Goal: Task Accomplishment & Management: Use online tool/utility

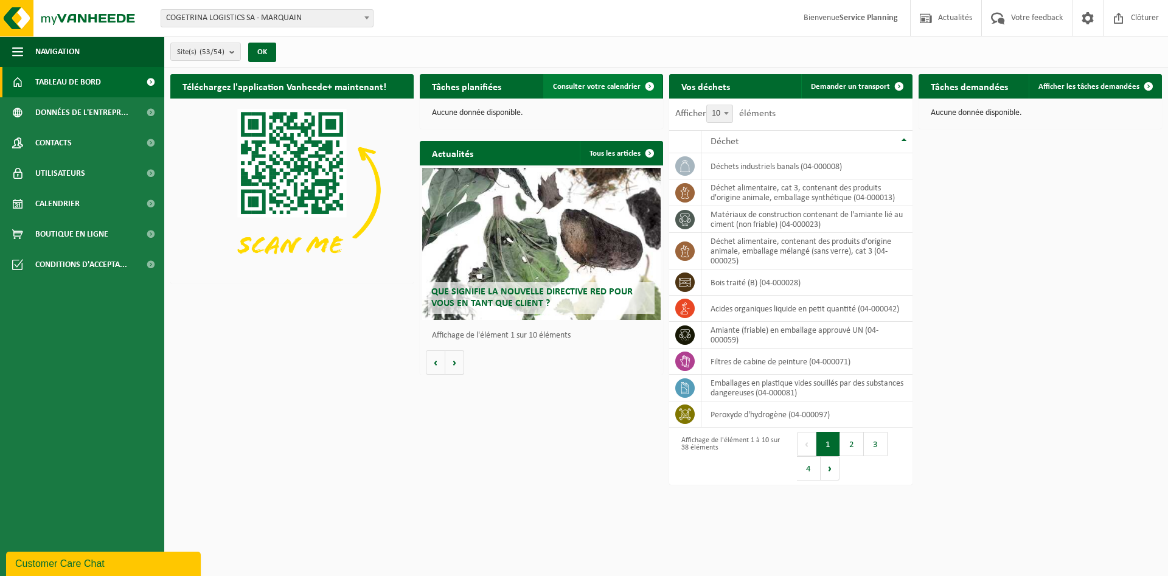
click at [632, 83] on span "Consulter votre calendrier" at bounding box center [597, 87] width 88 height 8
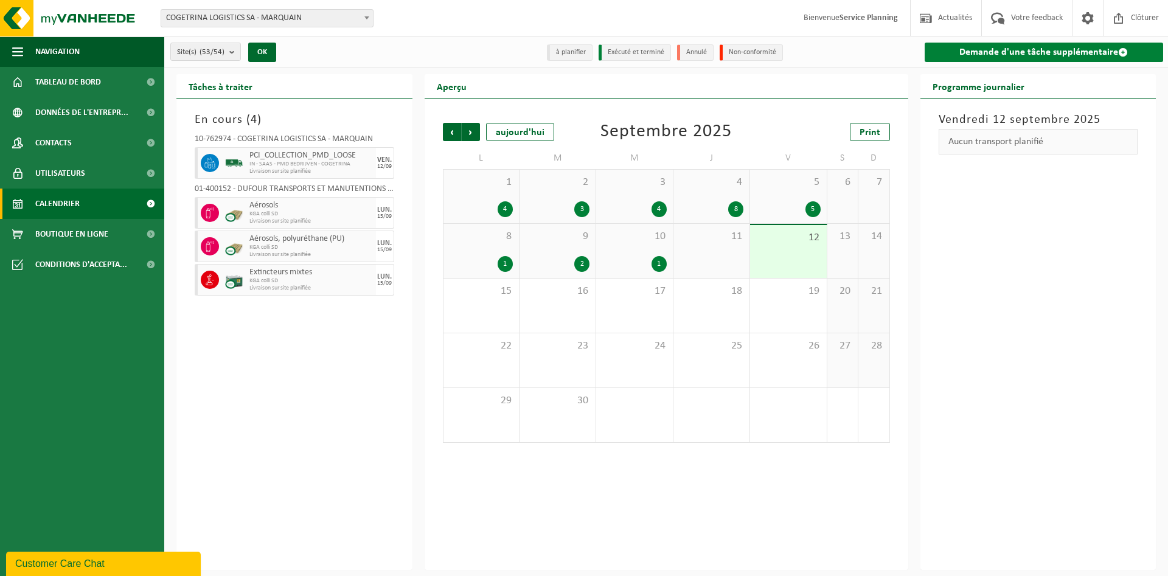
click at [1043, 51] on link "Demande d'une tâche supplémentaire" at bounding box center [1044, 52] width 239 height 19
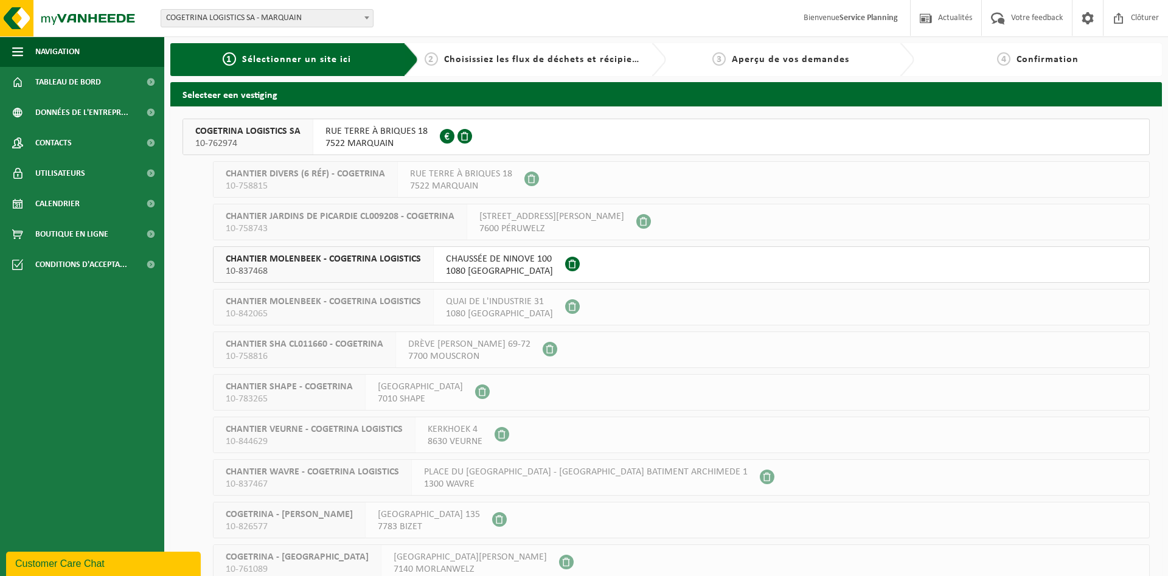
click at [426, 146] on div "RUE TERRE À BRIQUES 18 7522 MARQUAIN 0672.979.664" at bounding box center [376, 136] width 127 height 35
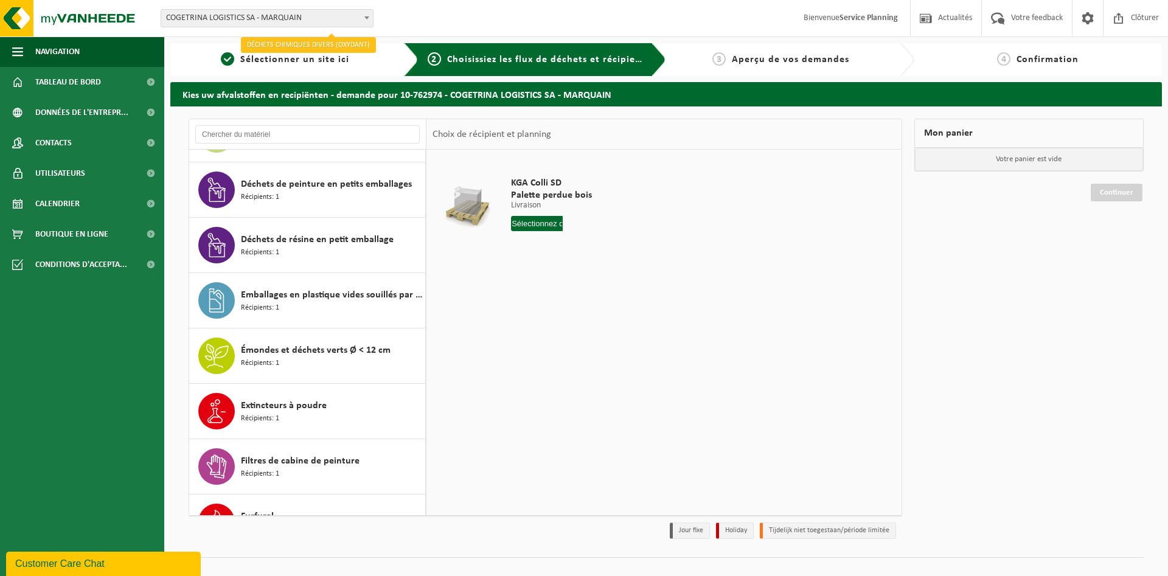
scroll to position [664, 0]
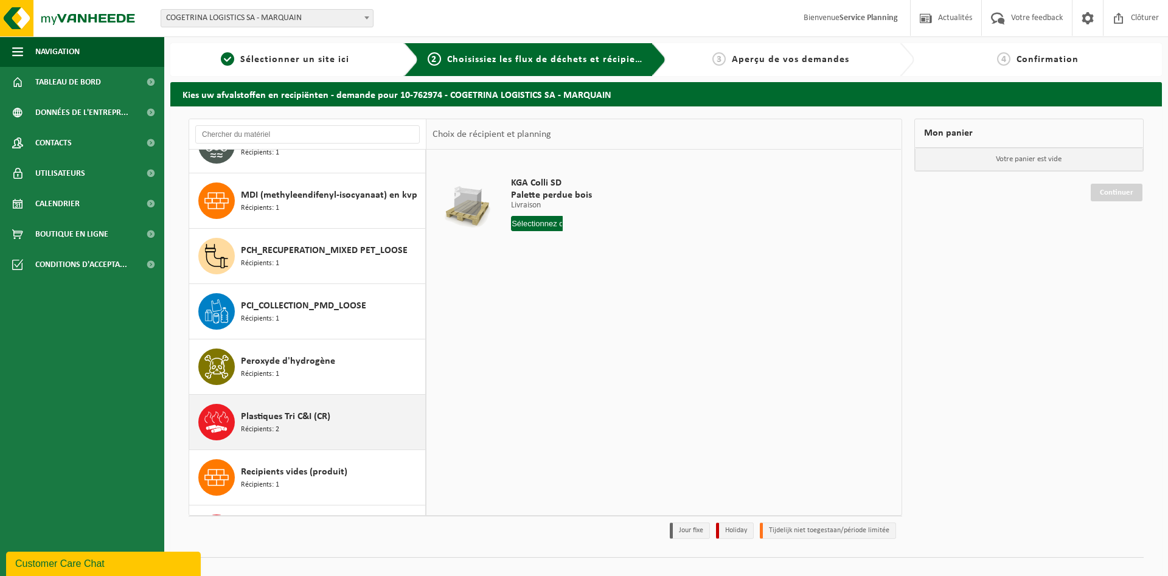
click at [317, 416] on span "Plastiques Tri C&I (CR)" at bounding box center [285, 416] width 89 height 15
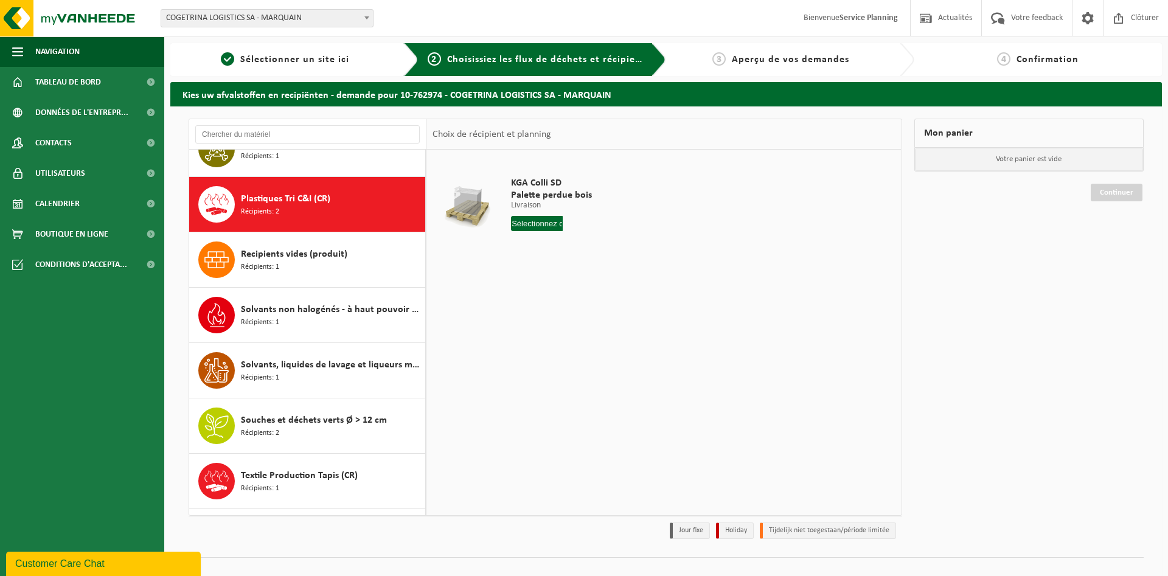
scroll to position [1384, 0]
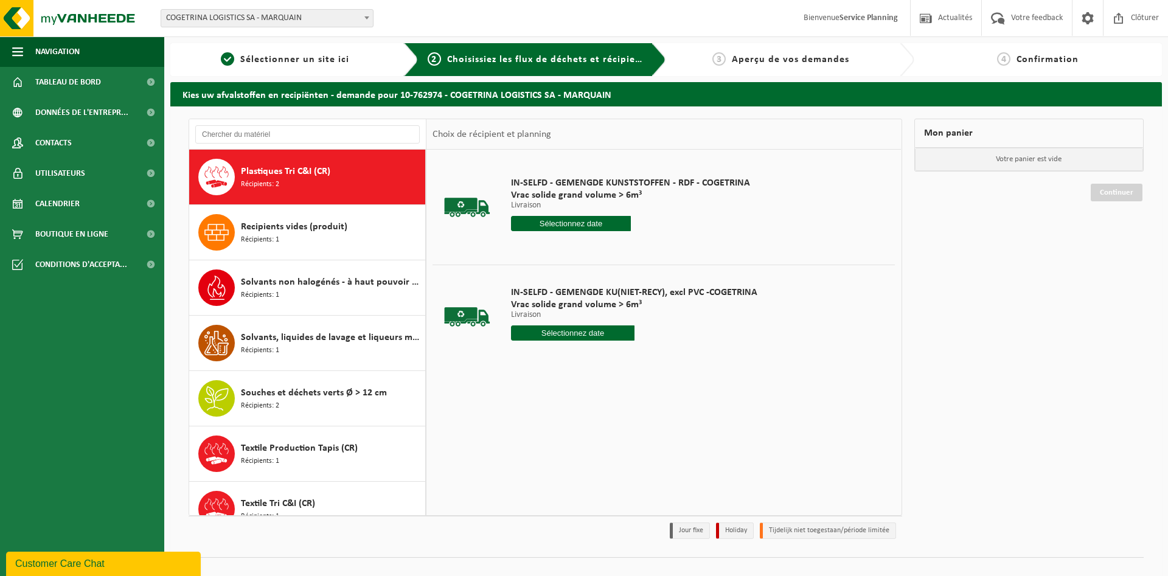
click at [558, 225] on input "text" at bounding box center [571, 223] width 120 height 15
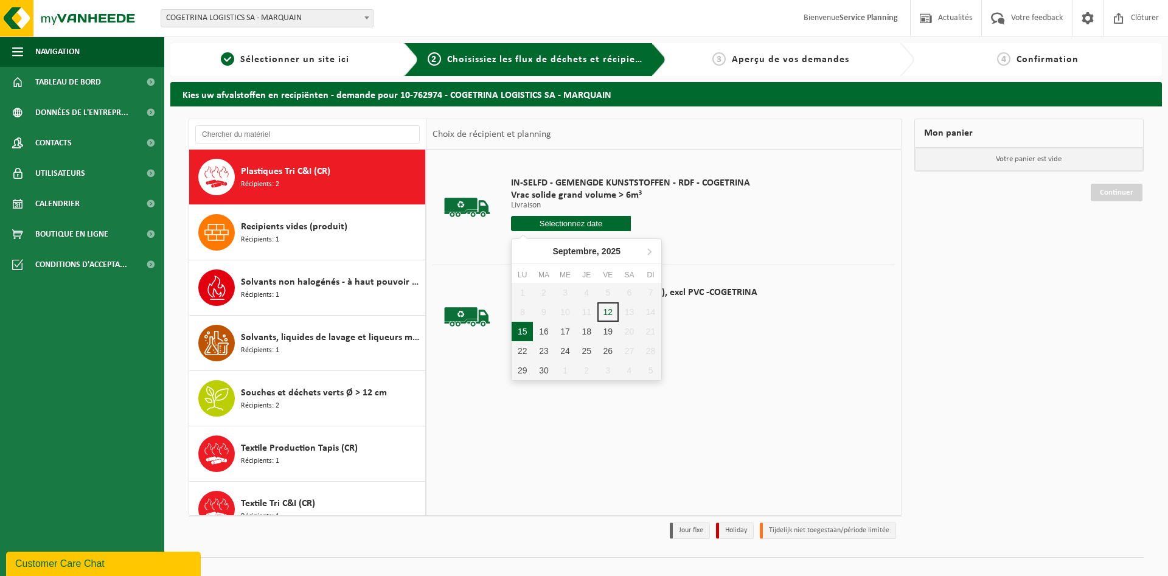
click at [522, 330] on div "15" at bounding box center [522, 331] width 21 height 19
type input "à partir de 2025-09-15"
type input "2025-09-15"
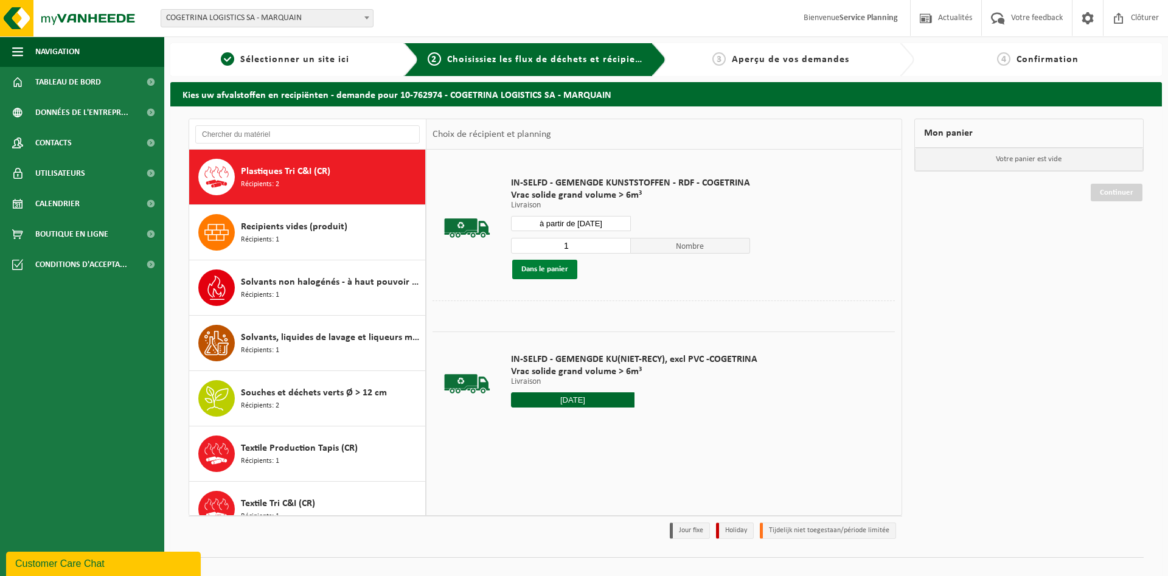
click at [556, 270] on button "Dans le panier" at bounding box center [544, 269] width 65 height 19
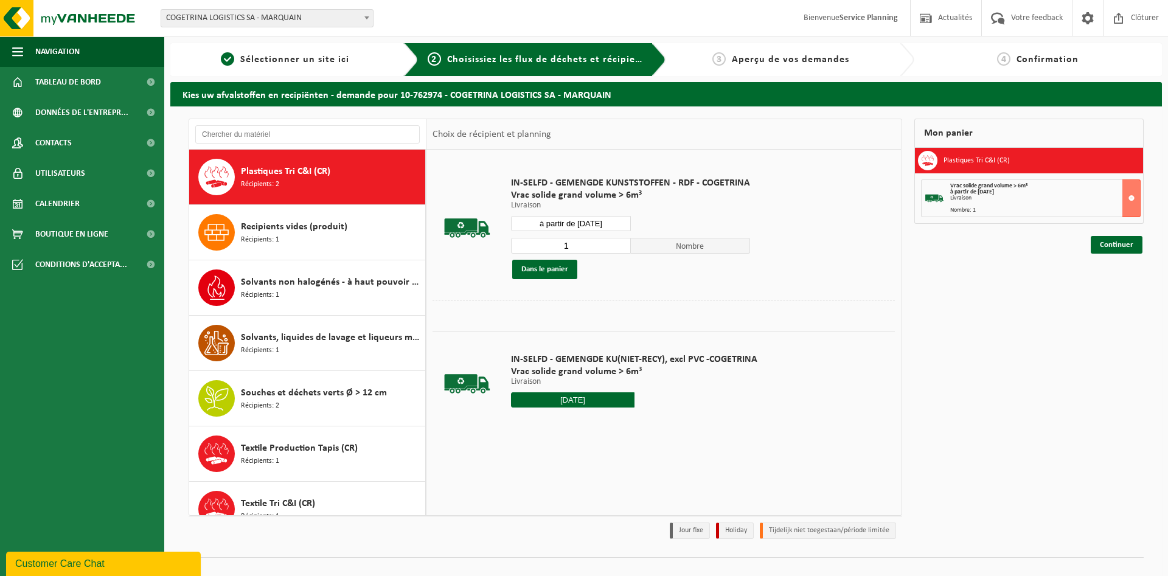
click at [610, 223] on input "à partir de 2025-09-15" at bounding box center [571, 223] width 120 height 15
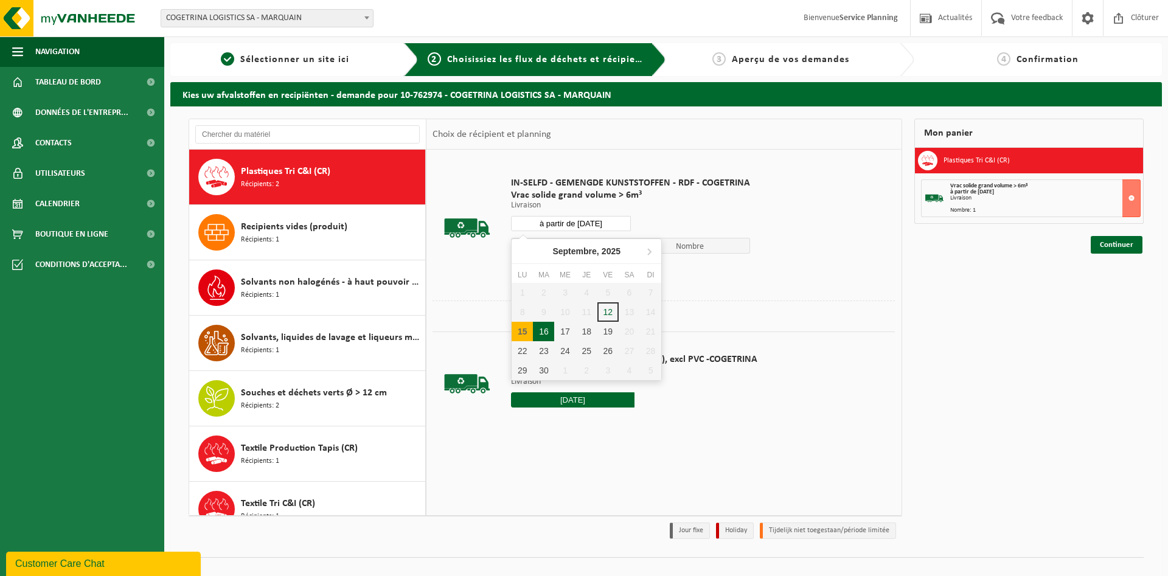
click at [545, 331] on div "16" at bounding box center [543, 331] width 21 height 19
type input "à partir de 2025-09-16"
type input "2025-09-16"
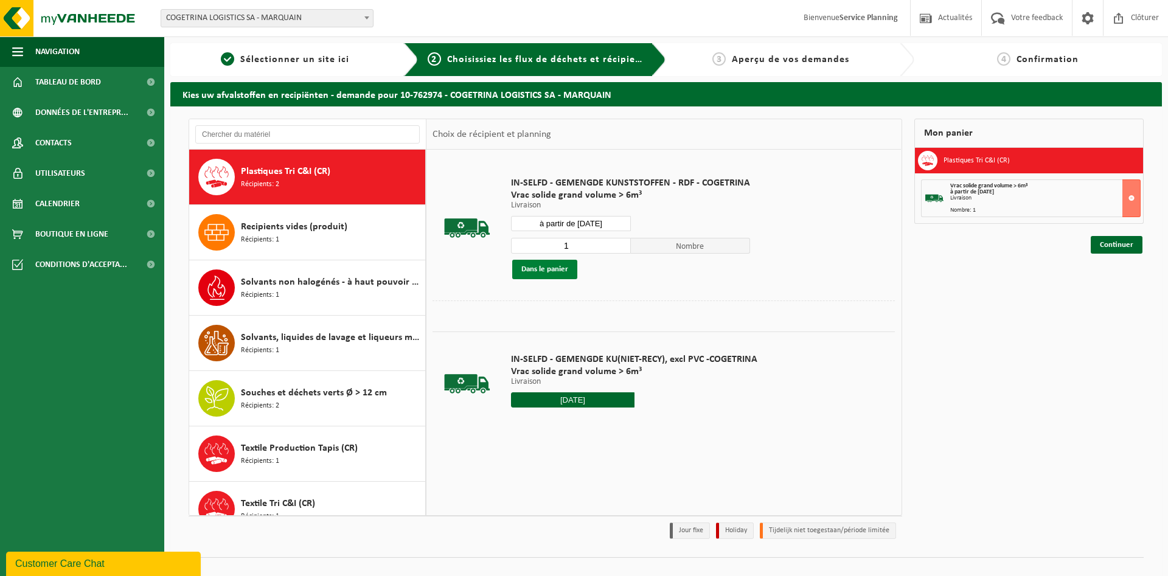
click at [558, 268] on button "Dans le panier" at bounding box center [544, 269] width 65 height 19
click at [584, 220] on input "à partir de 2025-09-16" at bounding box center [571, 223] width 120 height 15
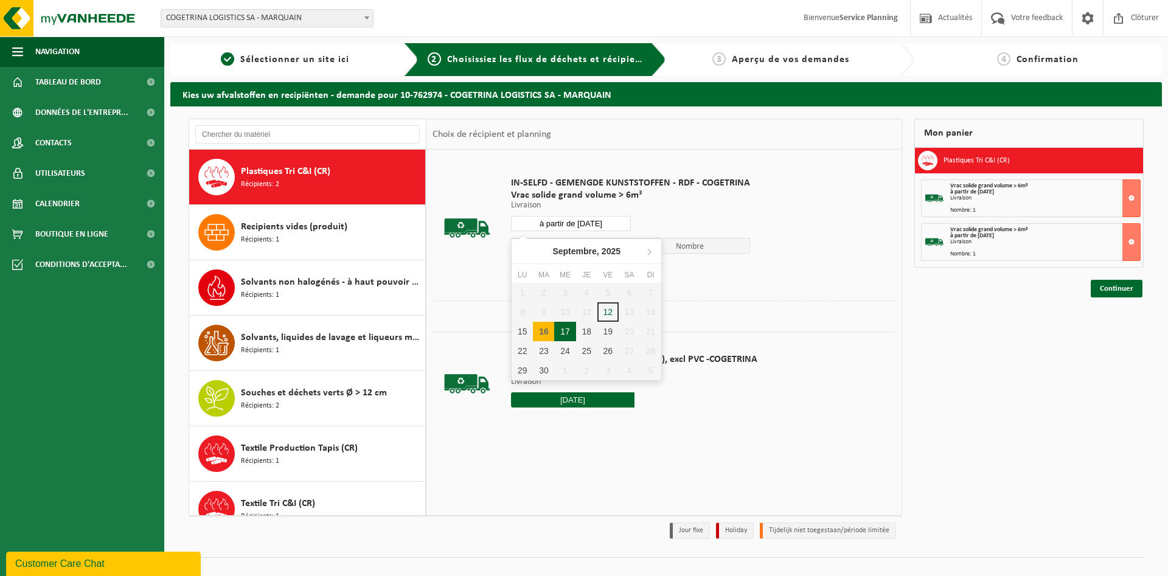
click at [564, 327] on div "17" at bounding box center [564, 331] width 21 height 19
type input "à partir de 2025-09-17"
type input "2025-09-17"
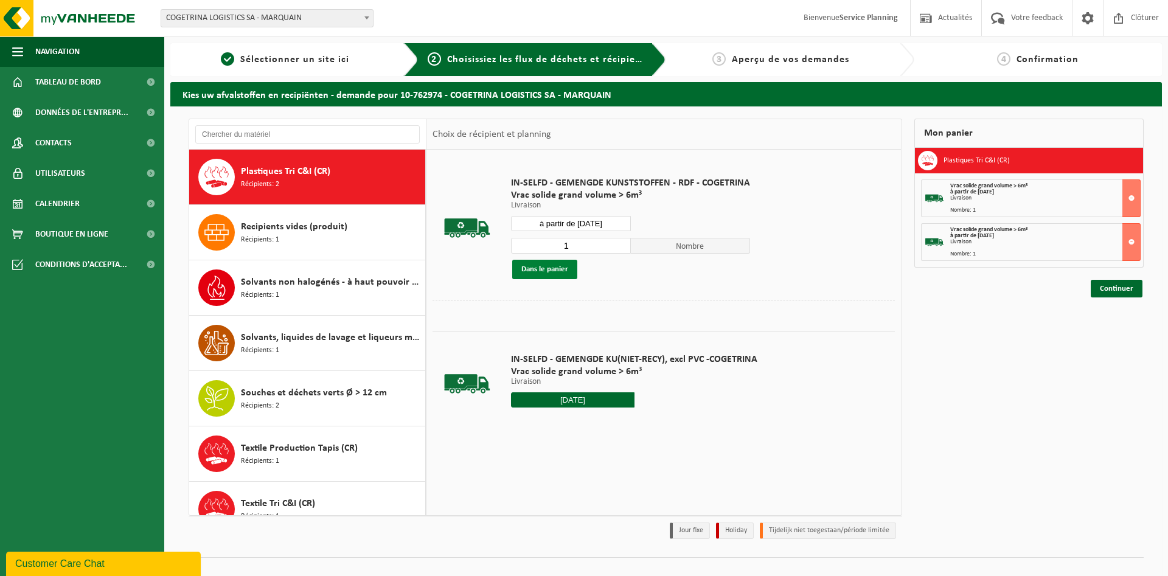
click at [559, 272] on button "Dans le panier" at bounding box center [544, 269] width 65 height 19
click at [602, 213] on div "IN-SELFD - GEMENGDE KUNSTSTOFFEN - RDF - COGETRINA Vrac solide grand volume > 6…" at bounding box center [630, 228] width 251 height 127
click at [602, 221] on input "à partir de 2025-09-17" at bounding box center [571, 223] width 120 height 15
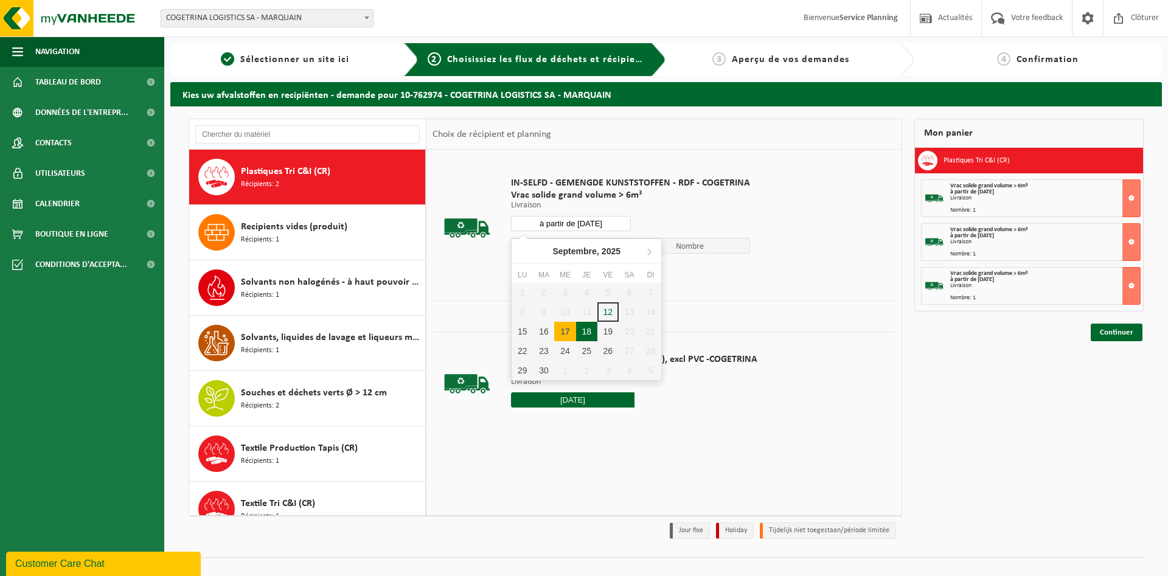
click at [588, 335] on div "18" at bounding box center [586, 331] width 21 height 19
type input "à partir de 2025-09-18"
type input "2025-09-18"
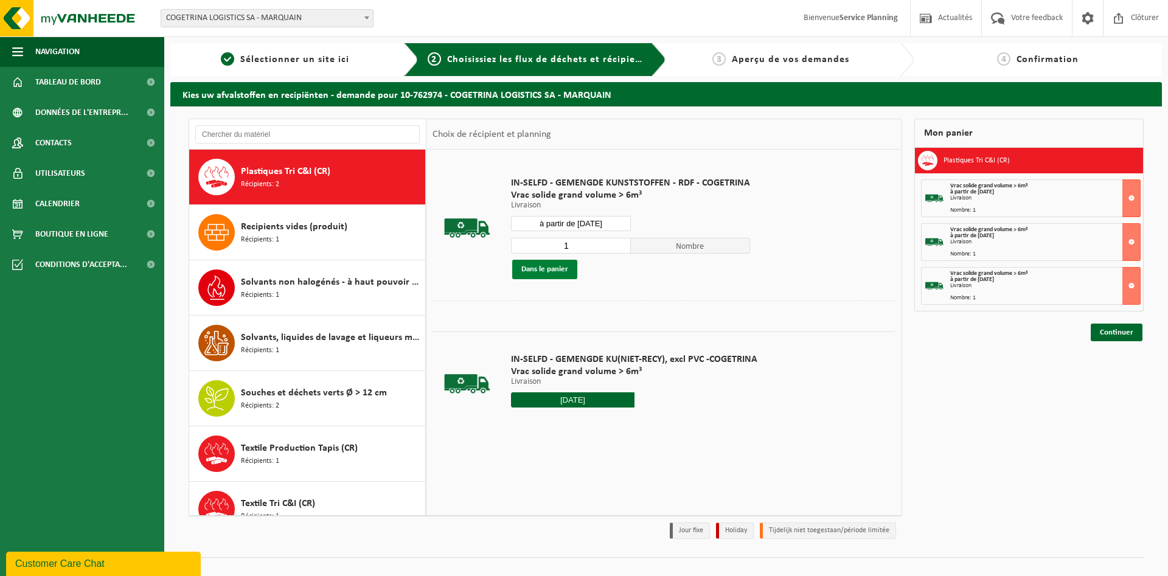
click at [565, 275] on button "Dans le panier" at bounding box center [544, 269] width 65 height 19
click at [589, 221] on input "à partir de 2025-09-18" at bounding box center [571, 223] width 120 height 15
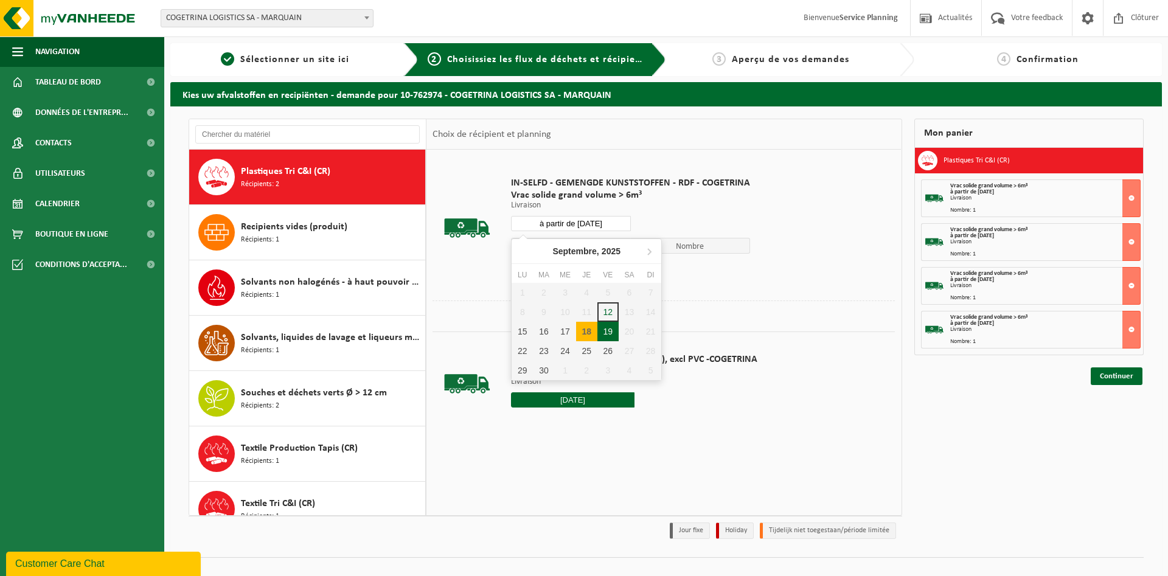
click at [605, 333] on div "19" at bounding box center [608, 331] width 21 height 19
type input "à partir de 2025-09-19"
type input "2025-09-19"
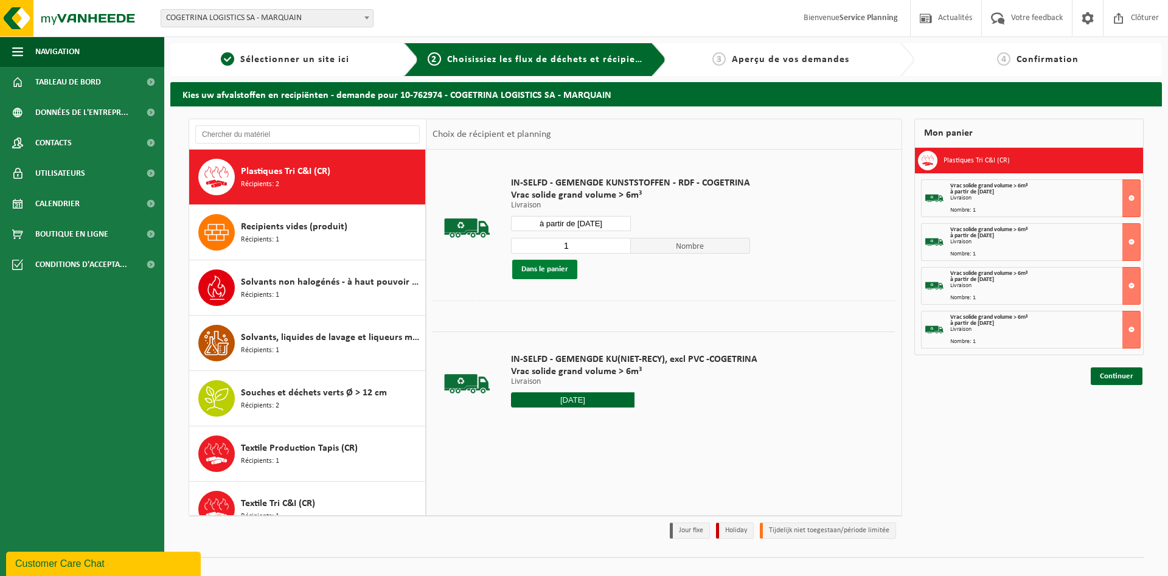
click at [553, 266] on button "Dans le panier" at bounding box center [544, 269] width 65 height 19
click at [720, 295] on td "IN-SELFD - GEMENGDE KUNSTSTOFFEN - RDF - COGETRINA Vrac solide grand volume > 6…" at bounding box center [698, 228] width 393 height 145
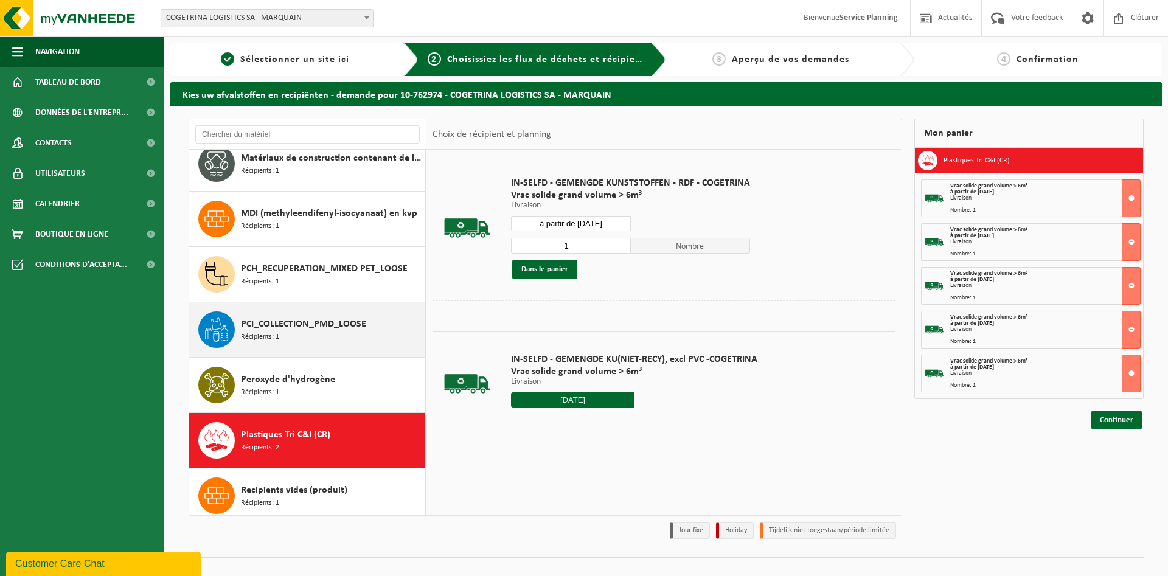
scroll to position [978, 0]
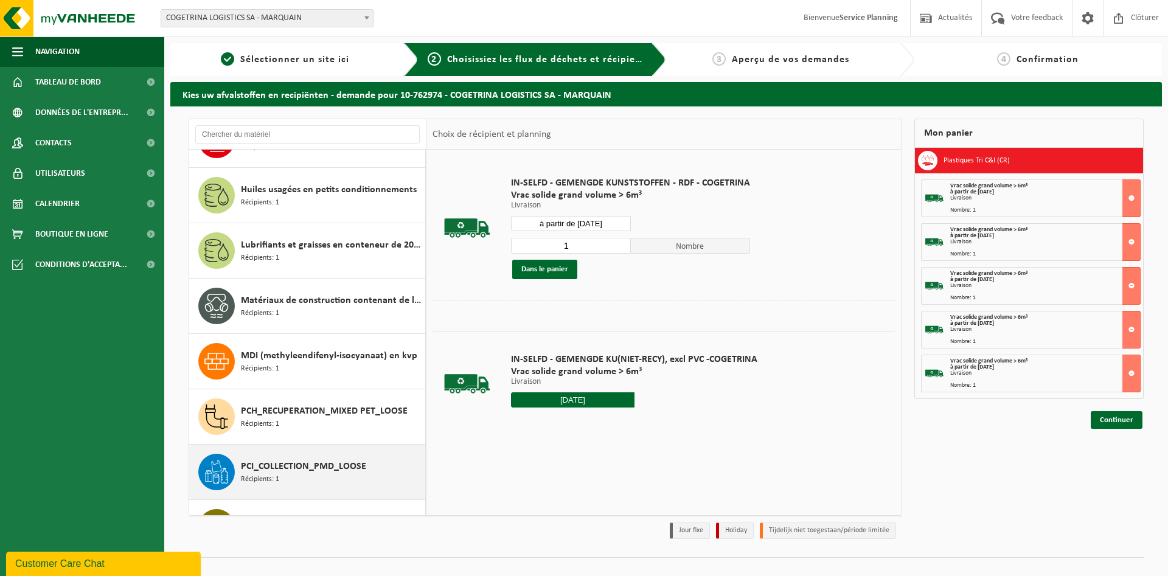
click at [346, 463] on span "PCI_COLLECTION_PMD_LOOSE" at bounding box center [303, 466] width 125 height 15
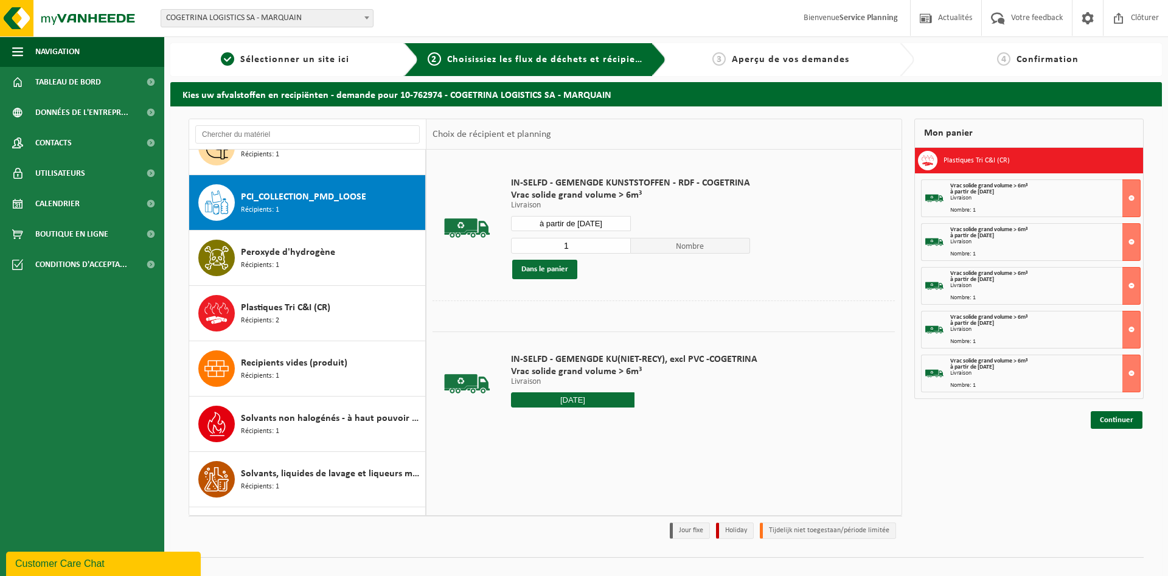
scroll to position [1274, 0]
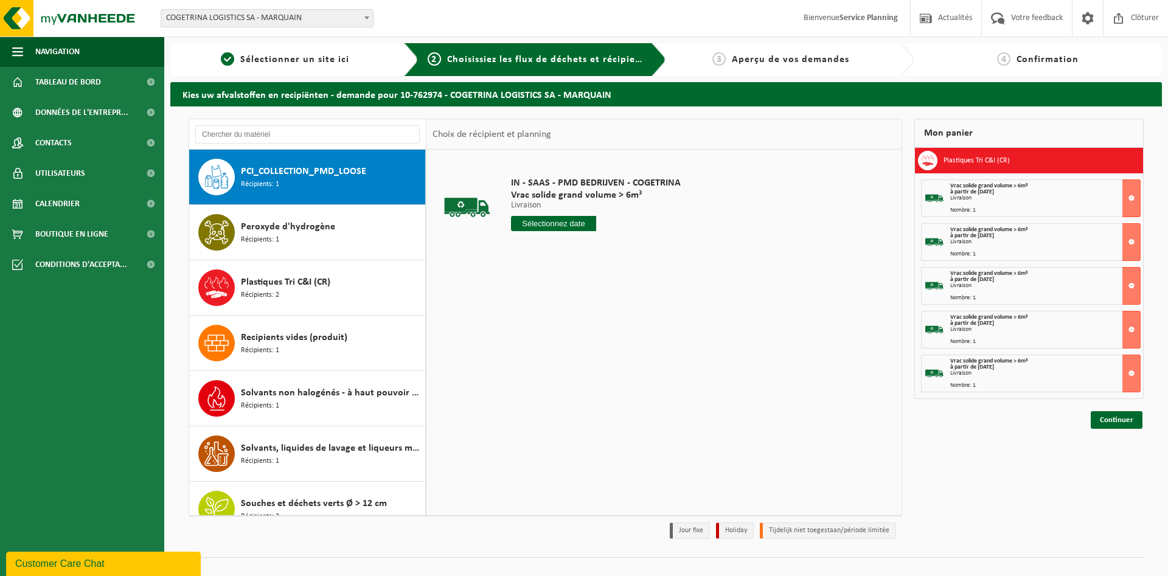
click at [554, 229] on input "text" at bounding box center [553, 223] width 85 height 15
click at [608, 331] on div "19" at bounding box center [608, 331] width 21 height 19
type input "à partir de 2025-09-19"
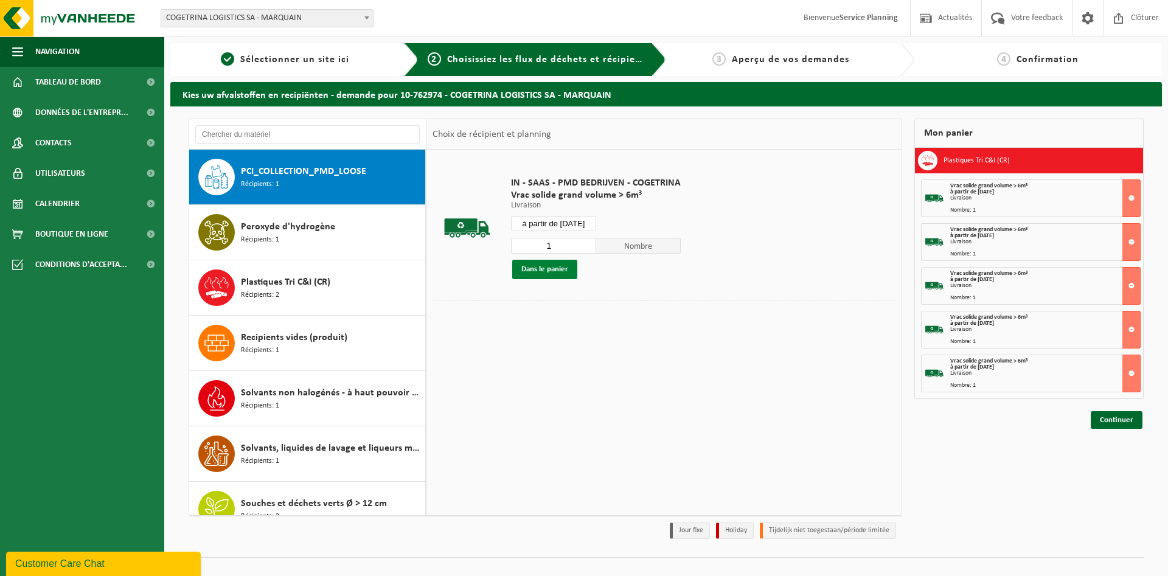
click at [557, 273] on button "Dans le panier" at bounding box center [544, 269] width 65 height 19
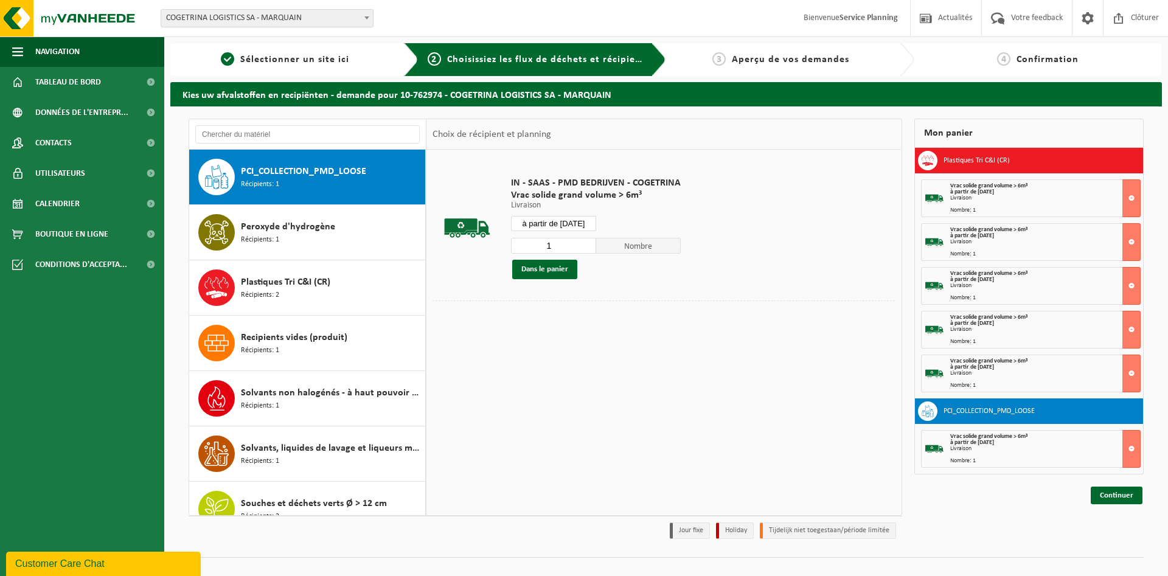
scroll to position [12, 0]
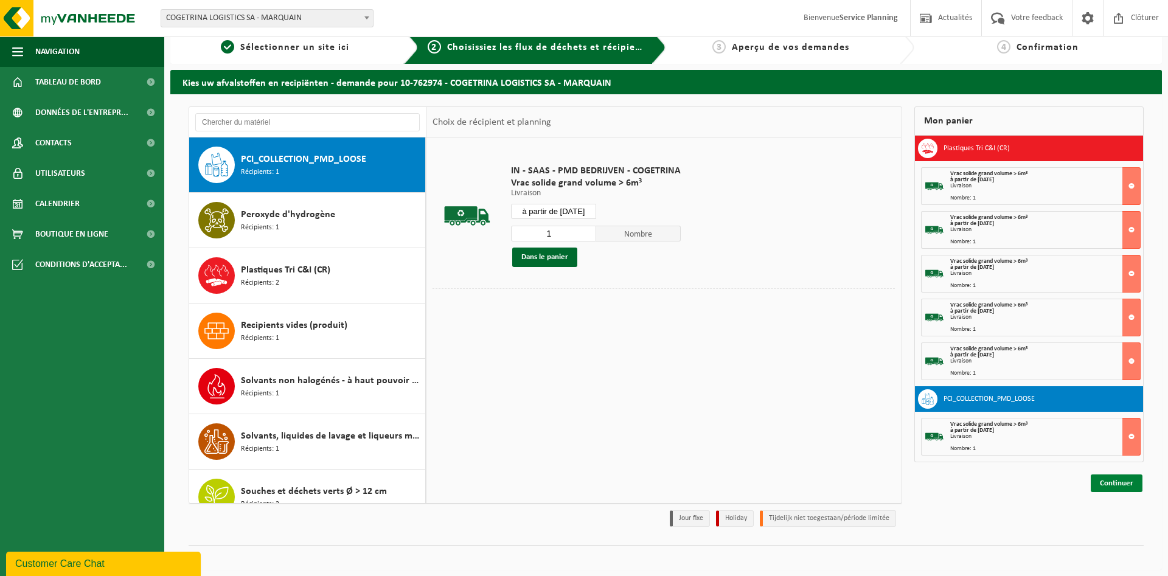
click at [1122, 480] on link "Continuer" at bounding box center [1117, 484] width 52 height 18
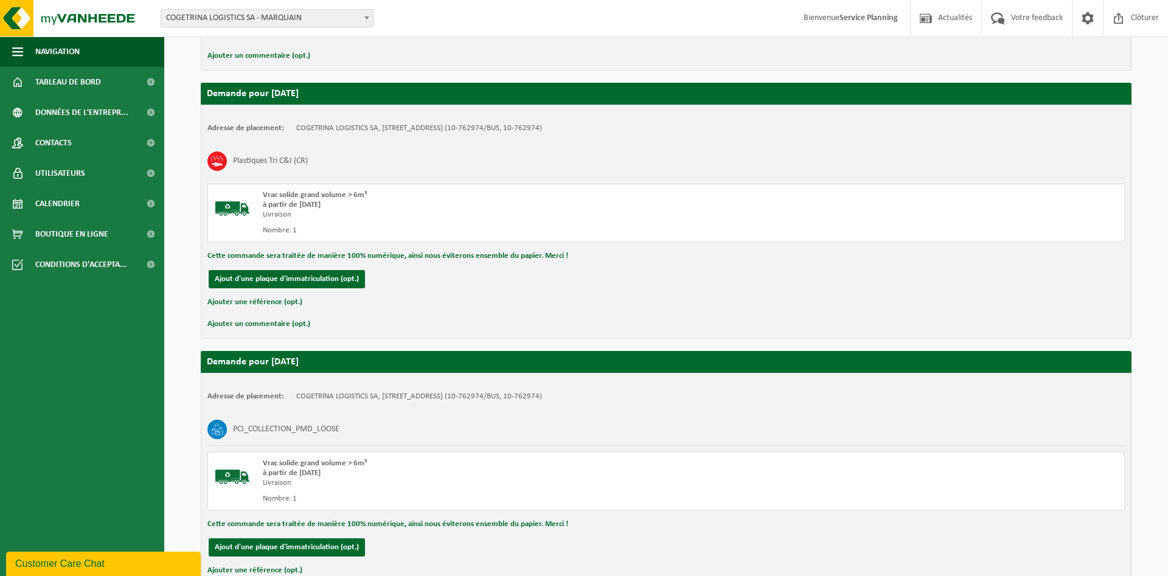
scroll to position [1328, 0]
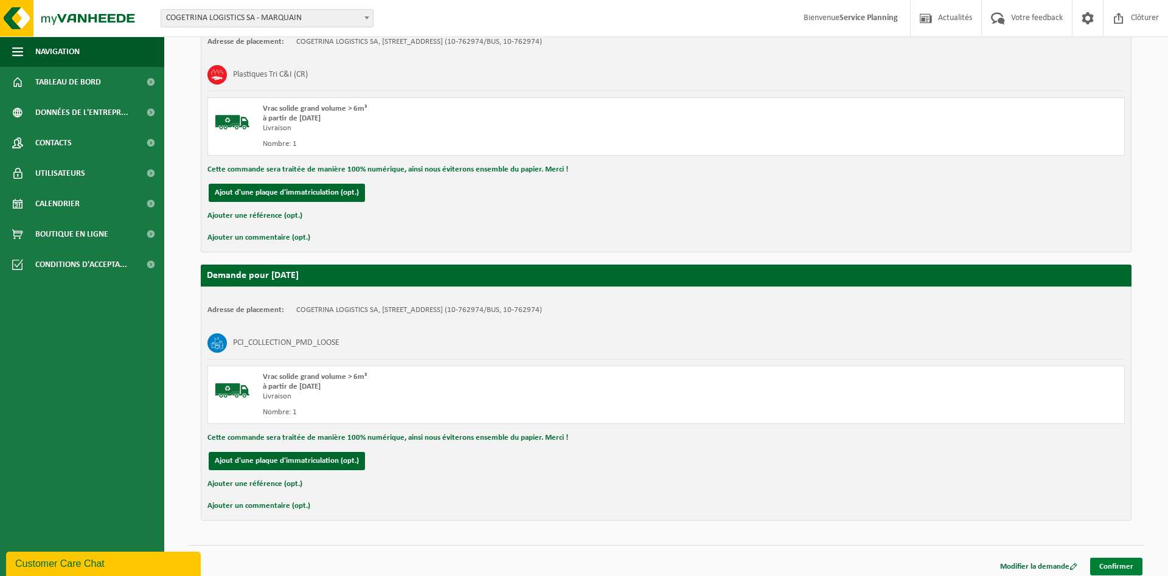
click at [1120, 560] on link "Confirmer" at bounding box center [1116, 567] width 52 height 18
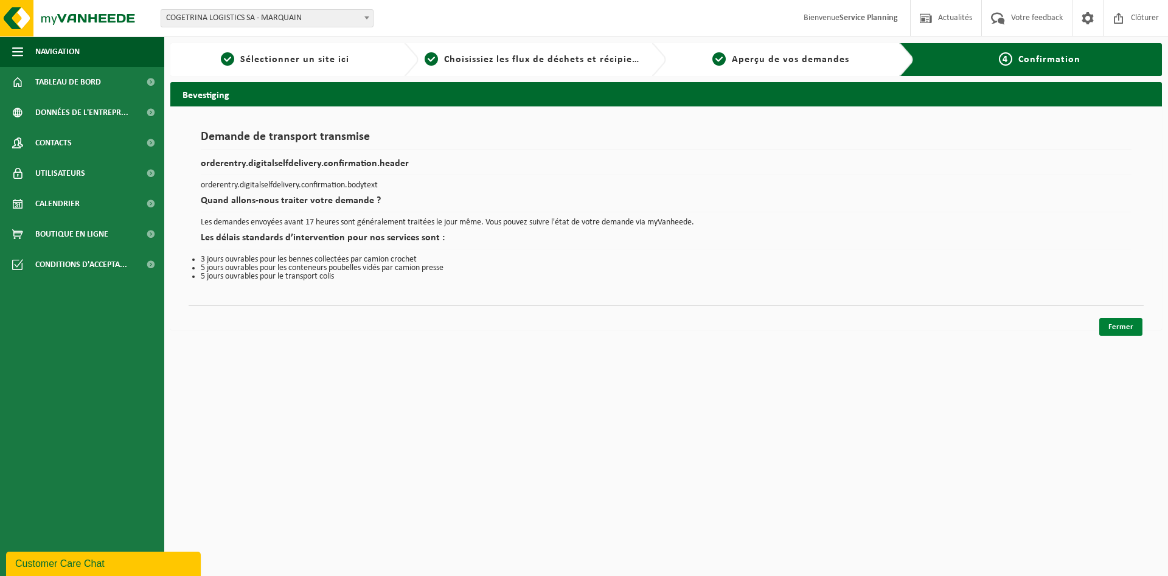
click at [1114, 333] on link "Fermer" at bounding box center [1120, 327] width 43 height 18
